Goal: Register for event/course

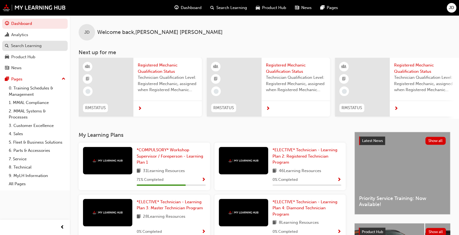
click at [21, 43] on div "Search Learning" at bounding box center [26, 46] width 31 height 6
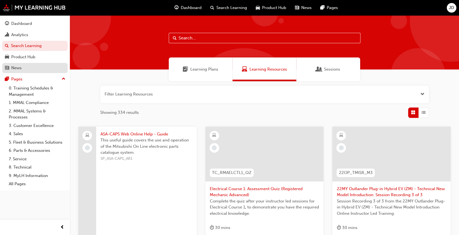
click at [20, 68] on div "News" at bounding box center [16, 68] width 10 height 6
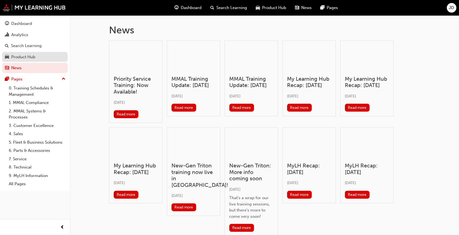
click at [25, 55] on div "Product Hub" at bounding box center [23, 57] width 24 height 6
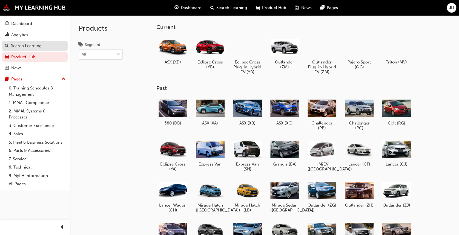
click at [26, 46] on div "Search Learning" at bounding box center [26, 46] width 31 height 6
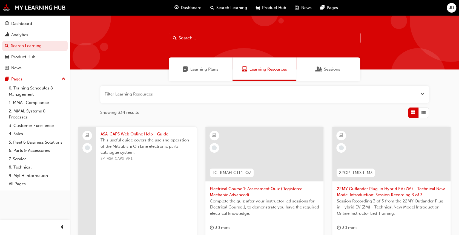
click at [335, 71] on span "Sessions" at bounding box center [332, 69] width 16 height 6
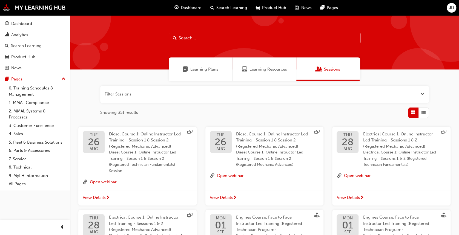
click at [162, 137] on div "Diesel Course 1: Online Instructor Led Training - Session 1 & Session 2 (Regist…" at bounding box center [146, 152] width 75 height 43
click at [281, 135] on span "Diesel Course 1: Online Instructor Led Training - Session 1 & Session 2 (Regist…" at bounding box center [272, 140] width 72 height 17
